Goal: Check status: Check status

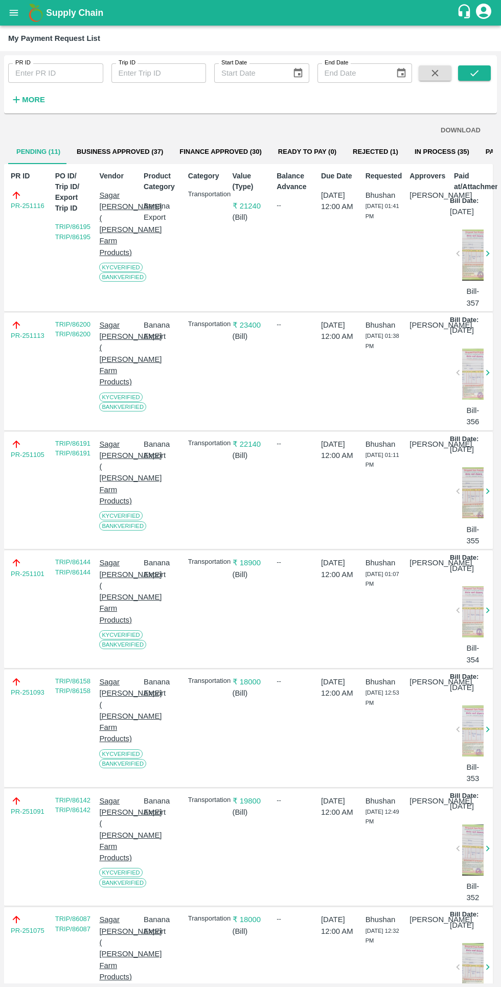
click at [17, 16] on icon "open drawer" at bounding box center [13, 12] width 11 height 11
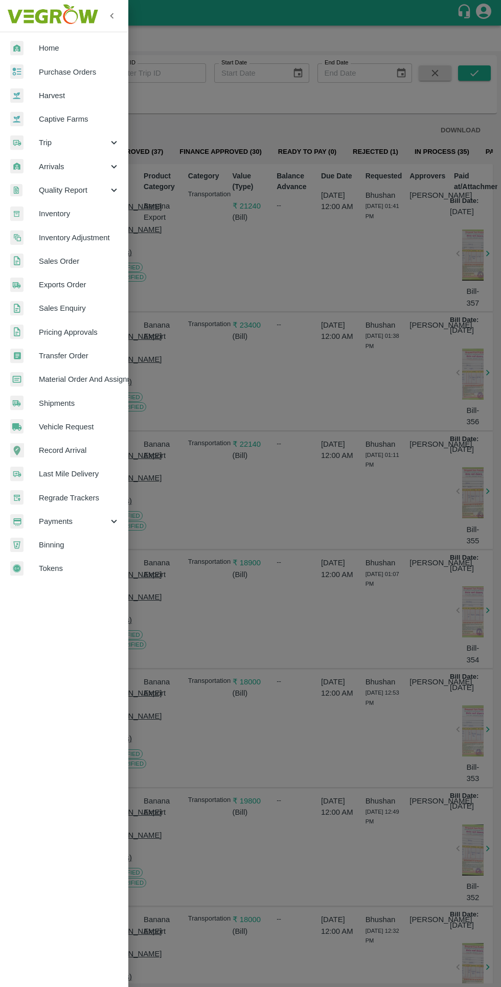
click at [46, 143] on span "Trip" at bounding box center [73, 142] width 69 height 11
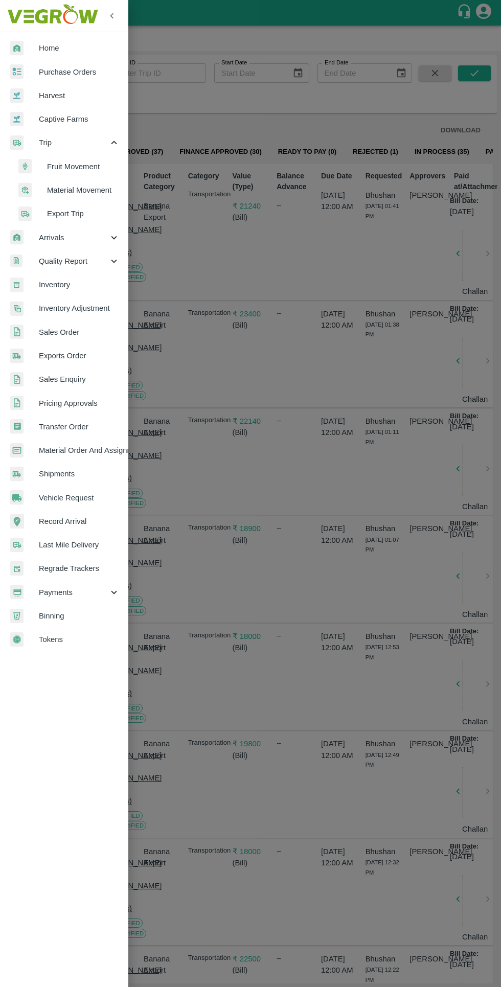
click at [45, 170] on div at bounding box center [32, 166] width 29 height 15
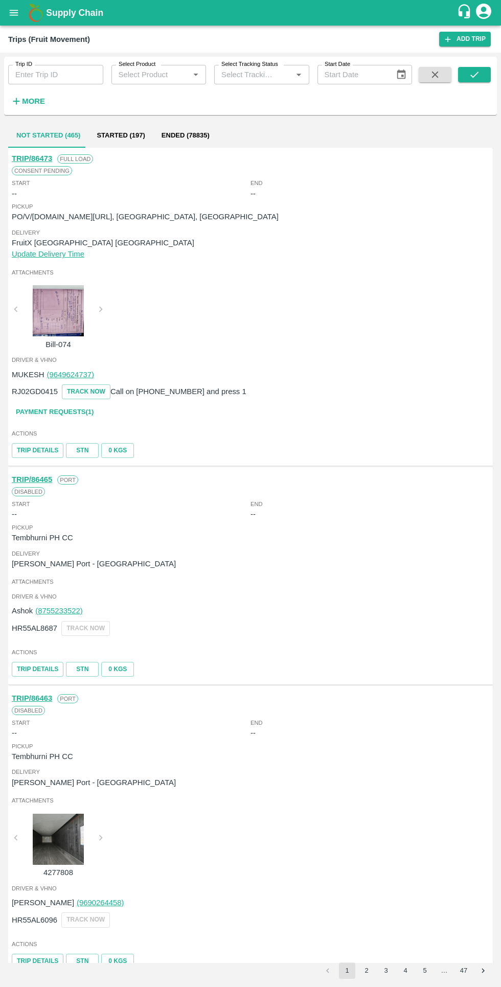
click at [32, 102] on strong "More" at bounding box center [33, 101] width 23 height 8
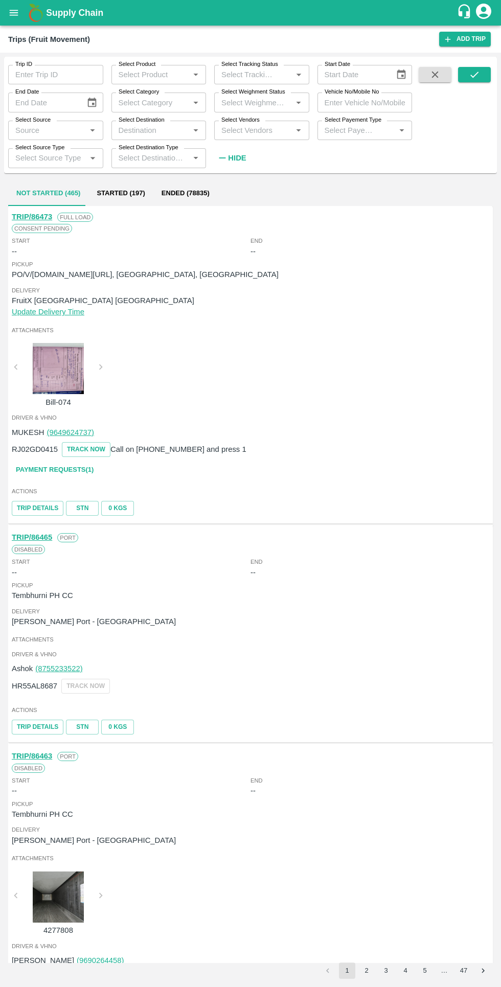
click at [45, 72] on input "Trip ID" at bounding box center [55, 74] width 95 height 19
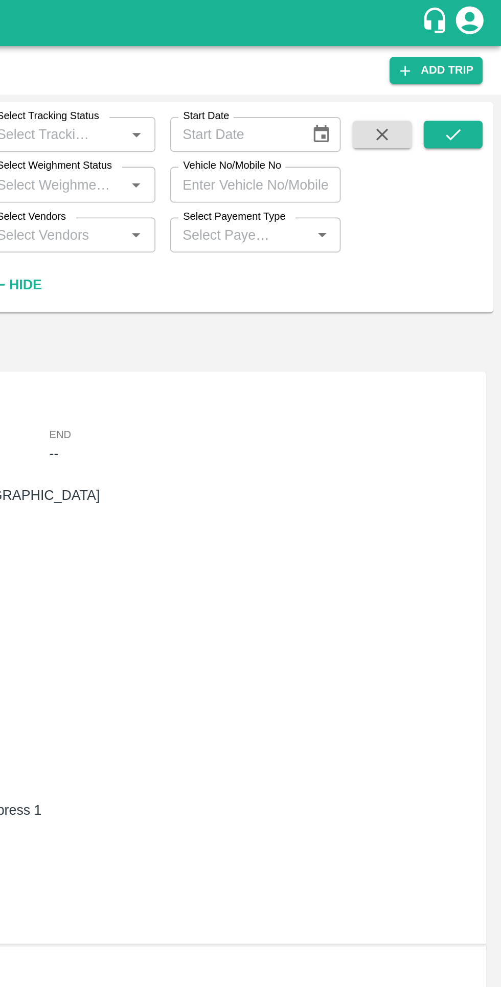
type input "85018"
click at [473, 78] on icon "submit" at bounding box center [474, 74] width 11 height 11
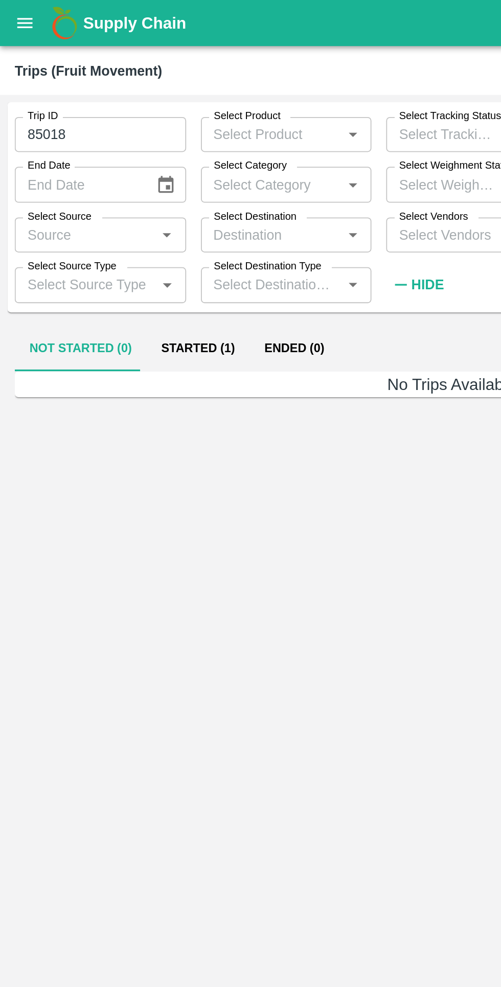
click at [100, 198] on button "Started (1)" at bounding box center [109, 193] width 57 height 25
